Goal: Task Accomplishment & Management: Manage account settings

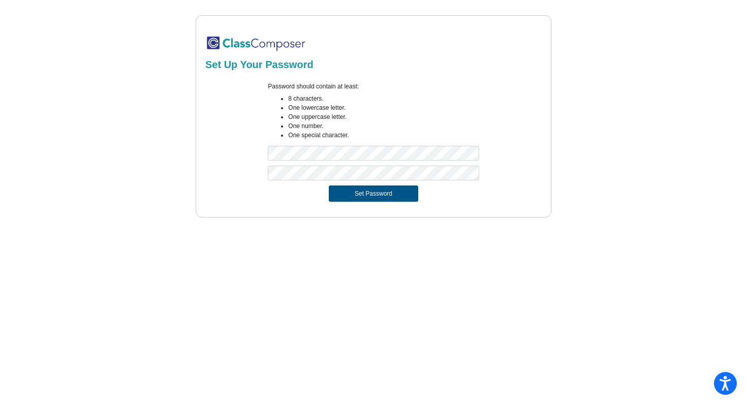
click at [353, 196] on button "Set Password" at bounding box center [373, 194] width 89 height 16
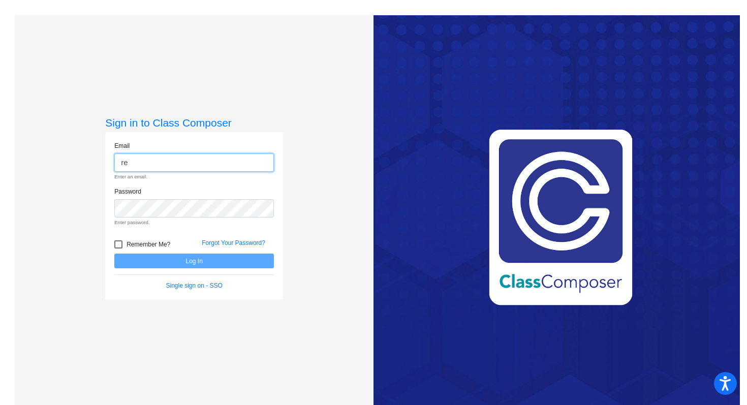
type input "[EMAIL_ADDRESS][DOMAIN_NAME]"
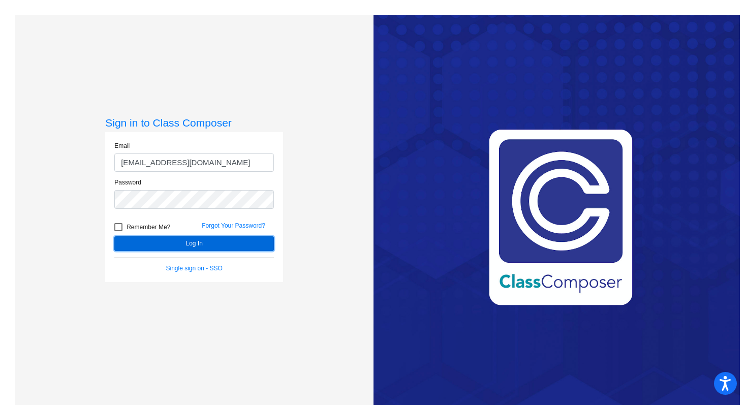
click at [188, 246] on button "Log In" at bounding box center [194, 243] width 160 height 15
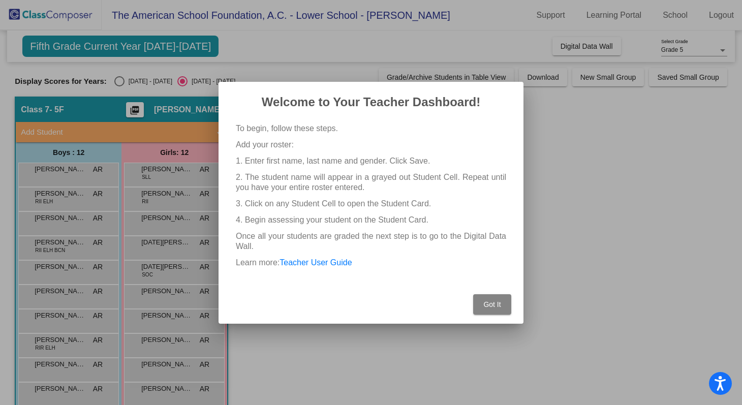
click at [489, 307] on span "Got It" at bounding box center [491, 304] width 17 height 8
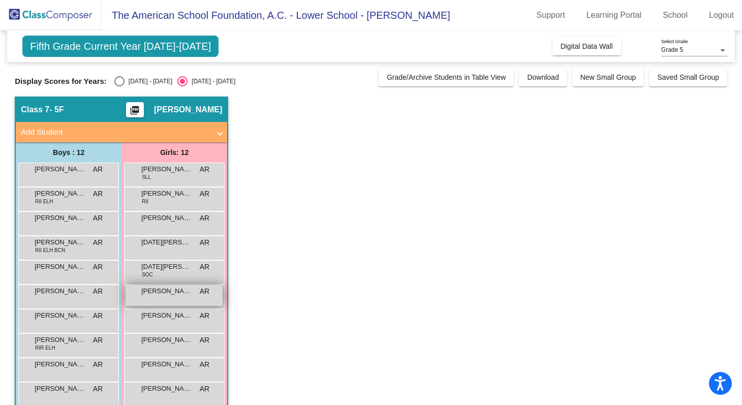
scroll to position [1, 0]
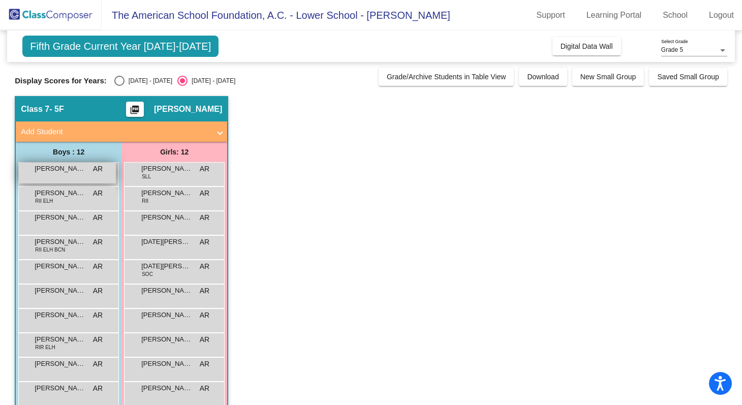
click at [98, 175] on div "[PERSON_NAME] AR lock do_not_disturb_alt" at bounding box center [67, 173] width 97 height 21
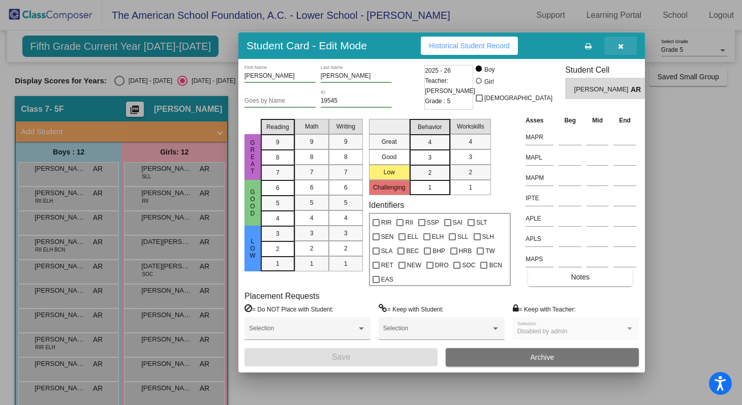
click at [624, 42] on button "button" at bounding box center [620, 46] width 33 height 18
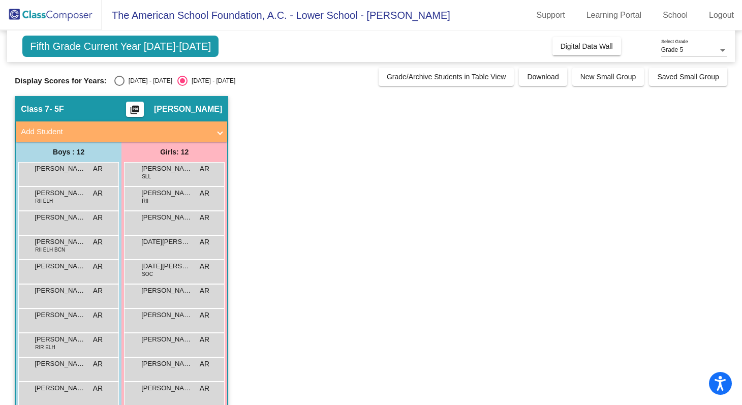
click at [488, 26] on mat-toolbar "The American School Foundation, A.C. - Lower School - [PERSON_NAME] Support Lea…" at bounding box center [371, 15] width 742 height 31
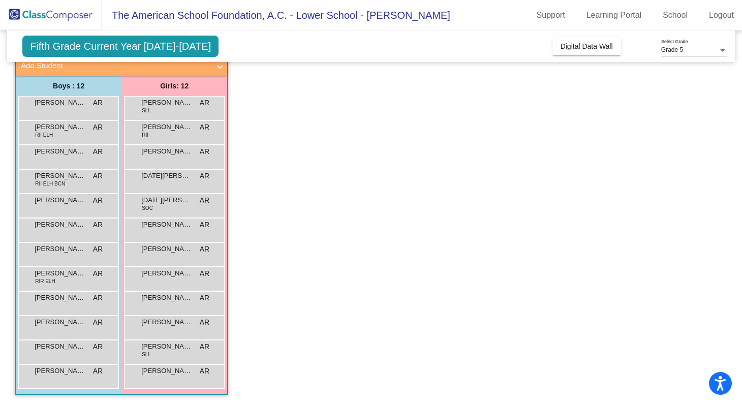
scroll to position [0, 0]
